Goal: Transaction & Acquisition: Purchase product/service

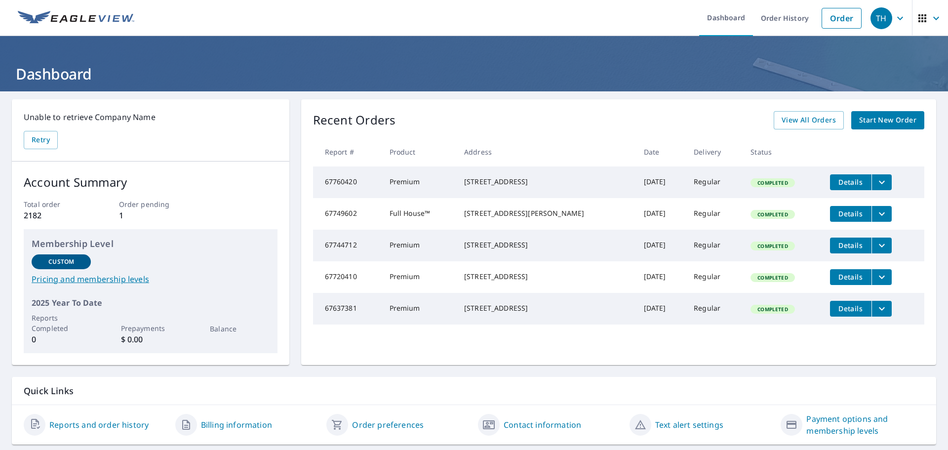
click at [876, 183] on icon "filesDropdownBtn-67760420" at bounding box center [882, 182] width 12 height 12
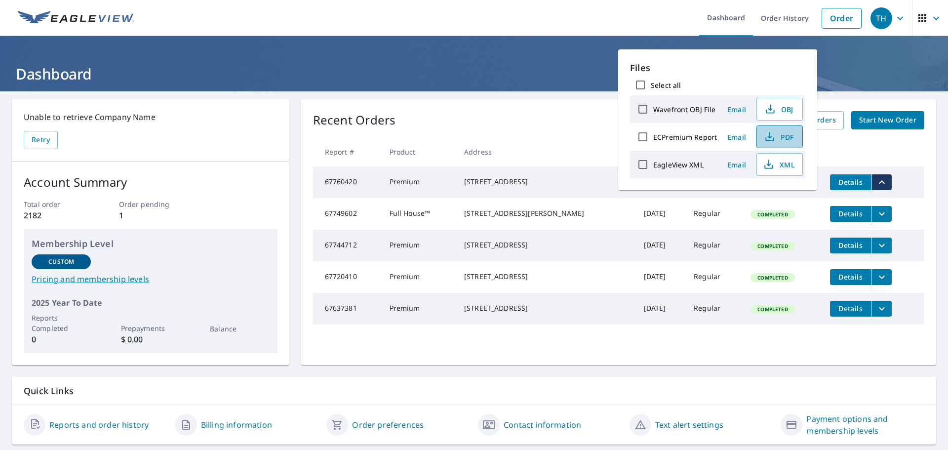
click at [780, 135] on span "PDF" at bounding box center [779, 137] width 32 height 12
click at [835, 13] on link "Order" at bounding box center [842, 18] width 40 height 21
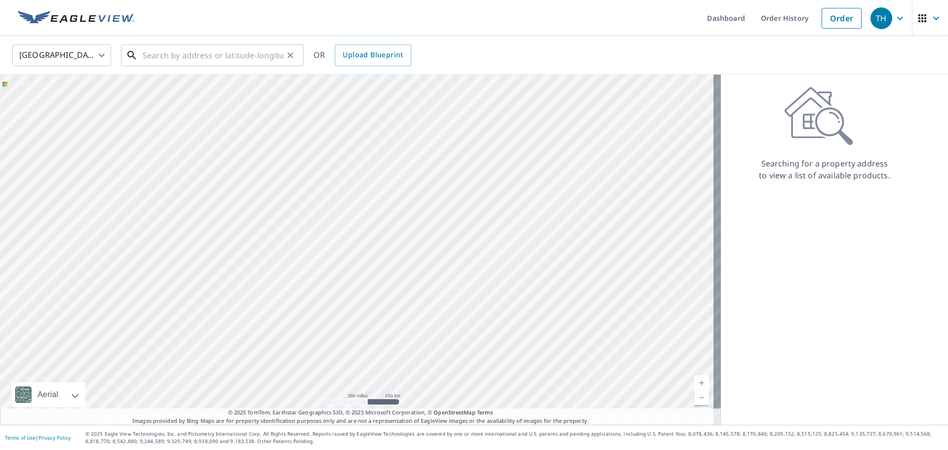
click at [161, 59] on input "text" at bounding box center [213, 55] width 141 height 28
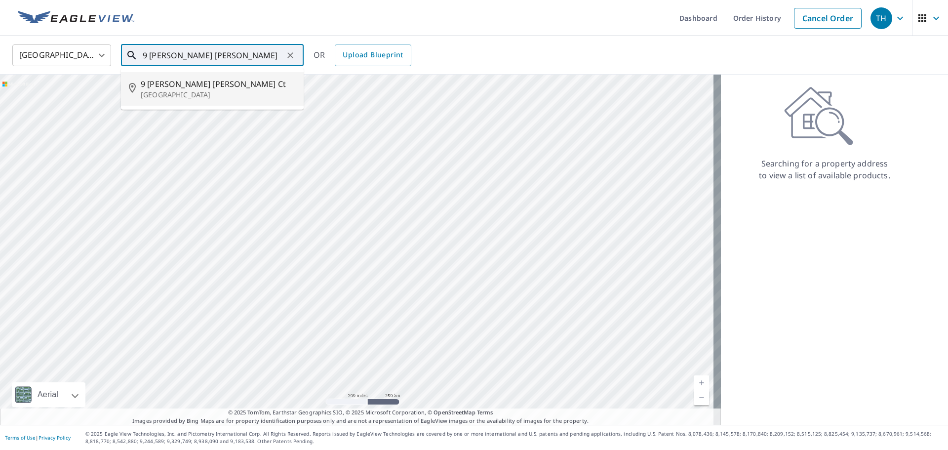
click at [145, 81] on span "9 [PERSON_NAME] [PERSON_NAME] Ct" at bounding box center [218, 84] width 155 height 12
type input "[STREET_ADDRESS][PERSON_NAME][PERSON_NAME]"
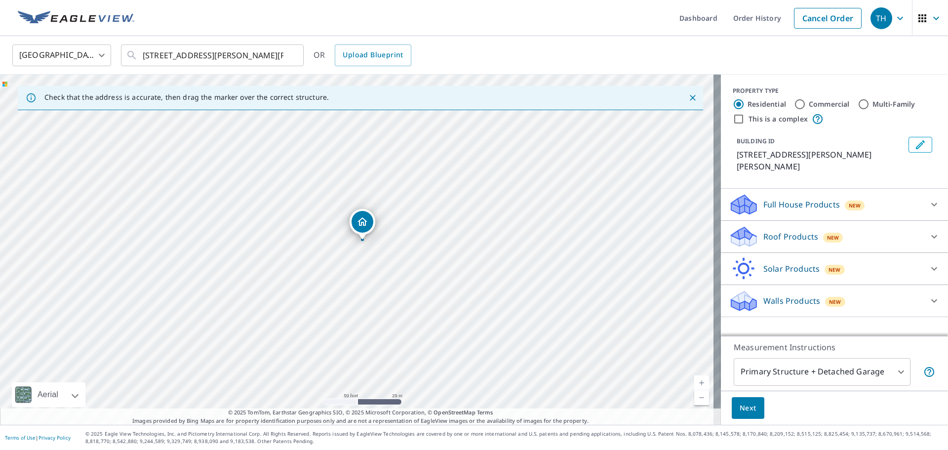
click at [932, 235] on icon at bounding box center [935, 236] width 6 height 3
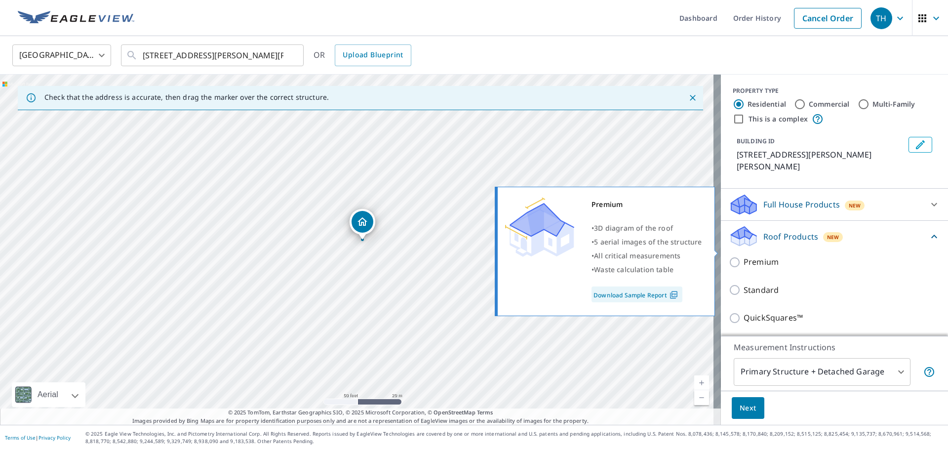
click at [729, 256] on input "Premium" at bounding box center [736, 262] width 15 height 12
checkbox input "true"
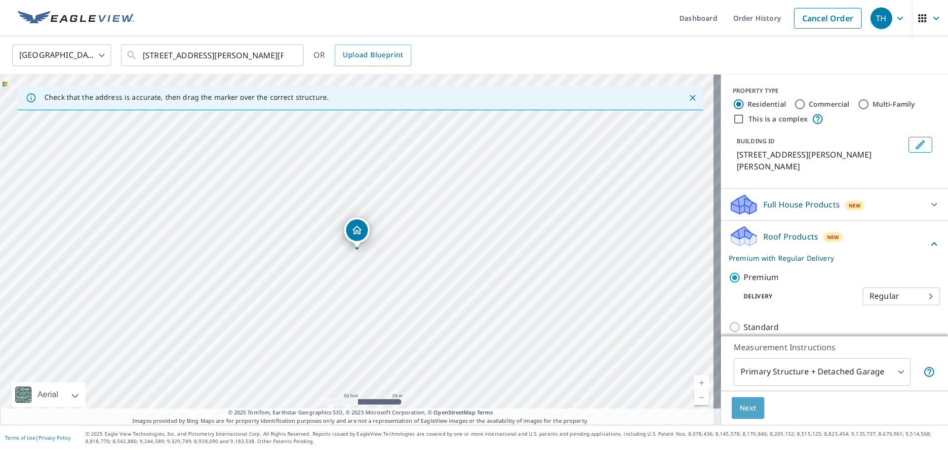
click at [742, 408] on span "Next" at bounding box center [748, 408] width 17 height 12
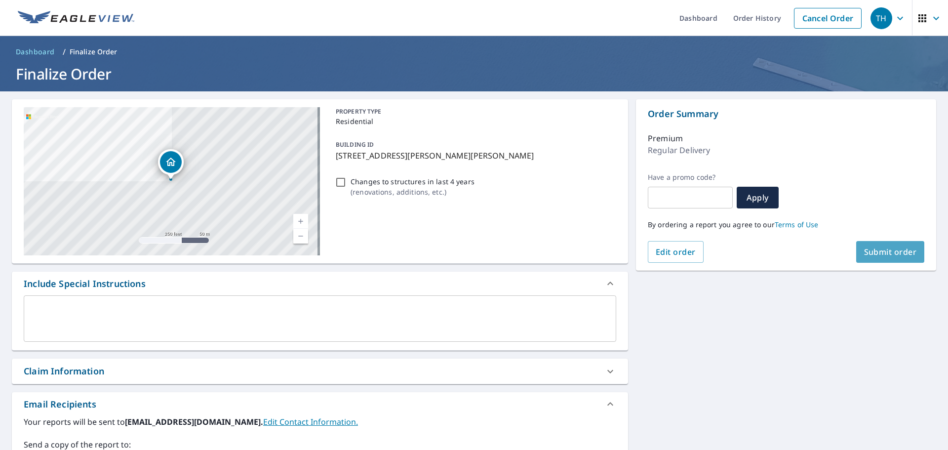
click at [894, 254] on span "Submit order" at bounding box center [890, 251] width 53 height 11
